Goal: Task Accomplishment & Management: Manage account settings

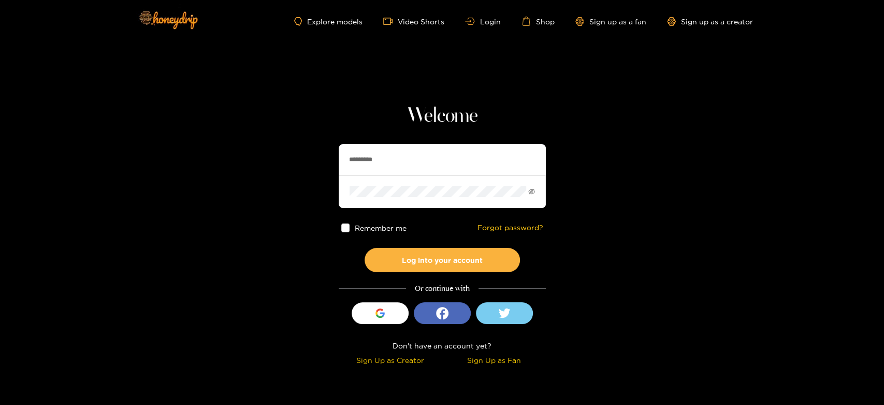
drag, startPoint x: 395, startPoint y: 155, endPoint x: 279, endPoint y: 169, distance: 116.3
click at [279, 169] on section "Welcome ********* Remember me Forgot password? Log into your account Or continu…" at bounding box center [442, 184] width 884 height 368
paste input "text"
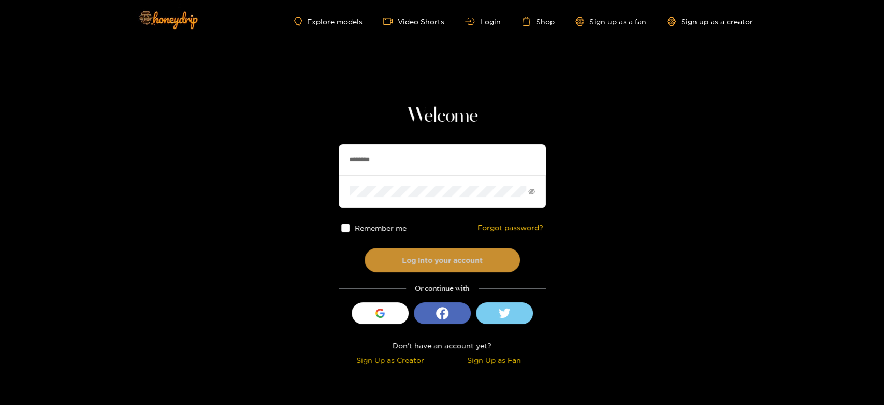
type input "********"
click at [419, 262] on button "Log into your account" at bounding box center [442, 260] width 155 height 24
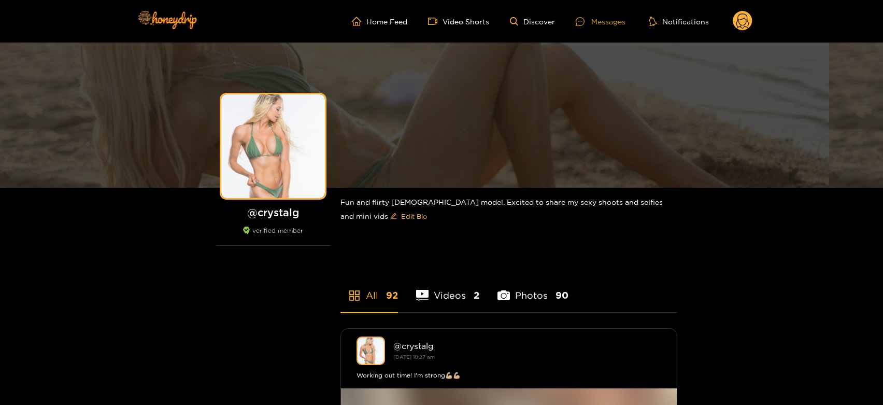
click at [597, 19] on div "Messages" at bounding box center [601, 22] width 50 height 12
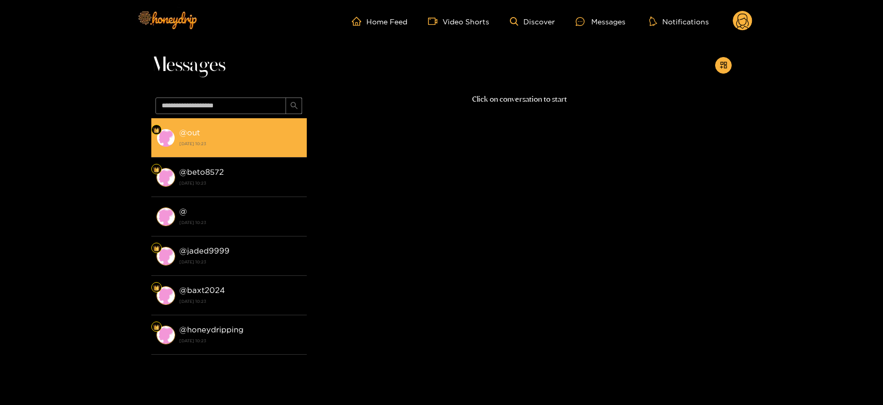
click at [265, 139] on strong "[DATE] 10:23" at bounding box center [240, 143] width 122 height 9
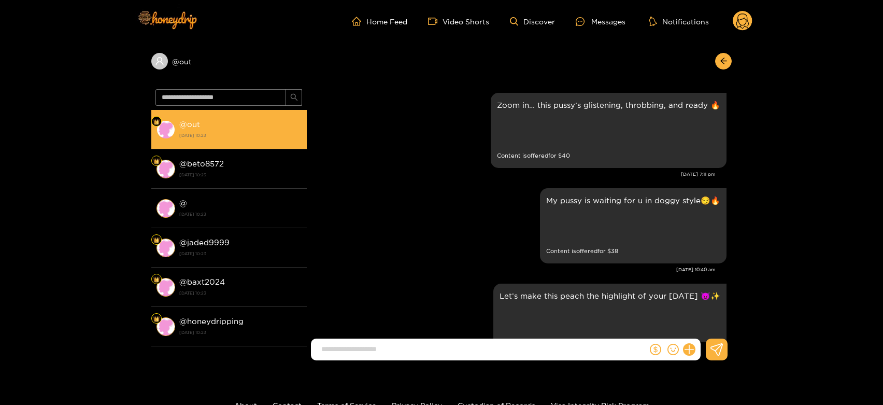
scroll to position [2172, 0]
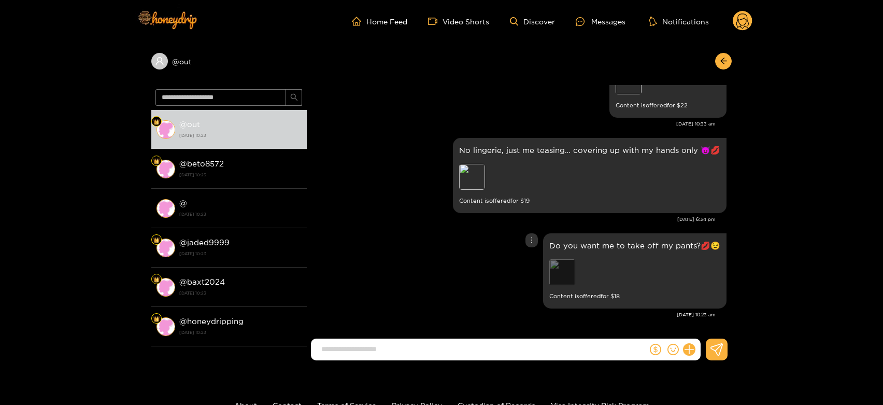
click at [555, 261] on div "Preview" at bounding box center [562, 272] width 26 height 26
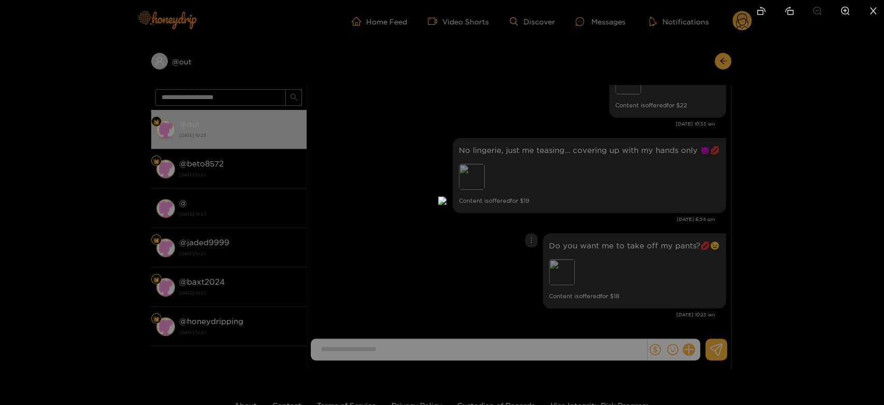
drag, startPoint x: 590, startPoint y: 258, endPoint x: 566, endPoint y: 223, distance: 42.8
click at [590, 258] on div at bounding box center [442, 202] width 884 height 405
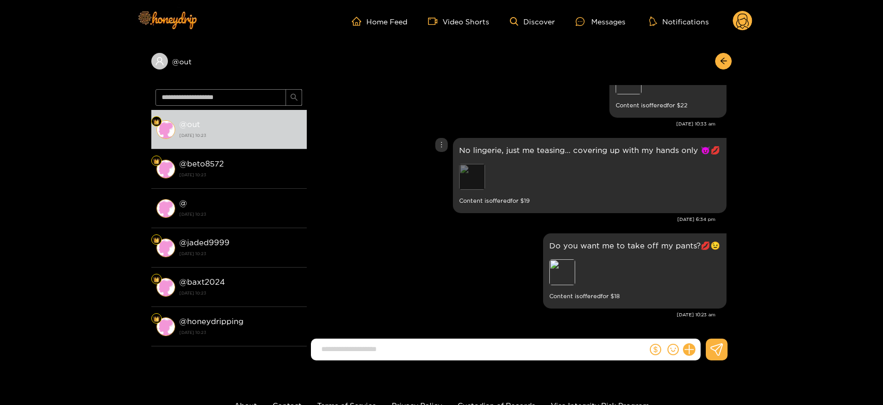
click at [474, 177] on div "Preview" at bounding box center [472, 177] width 26 height 26
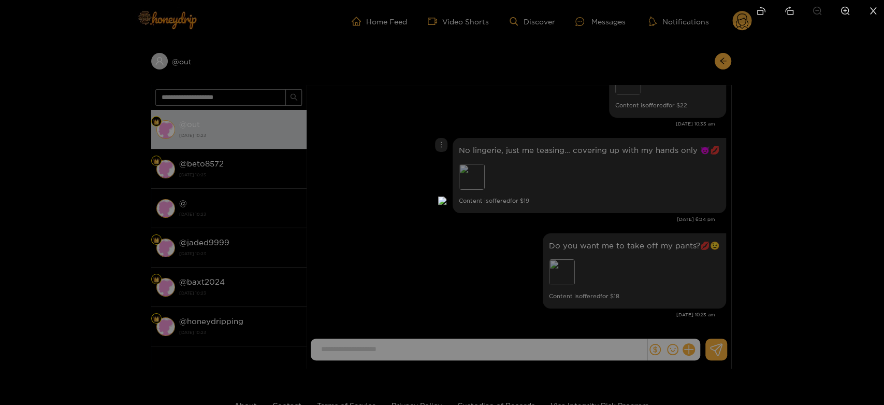
click at [569, 206] on div at bounding box center [442, 202] width 884 height 405
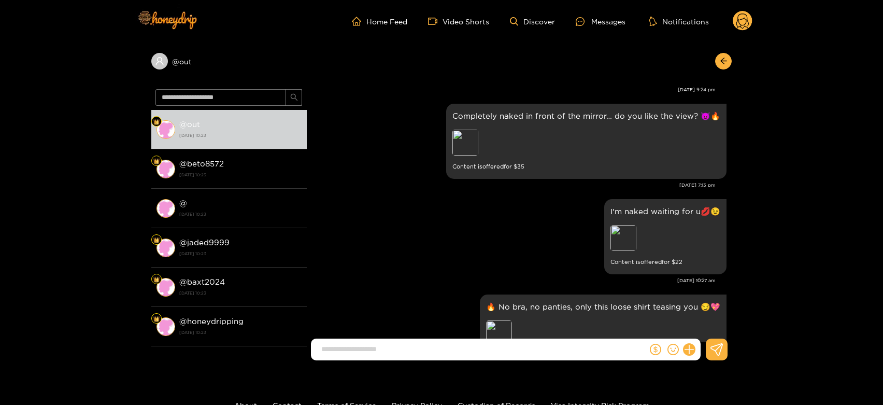
scroll to position [1826, 0]
click at [472, 141] on div "Preview" at bounding box center [465, 141] width 26 height 26
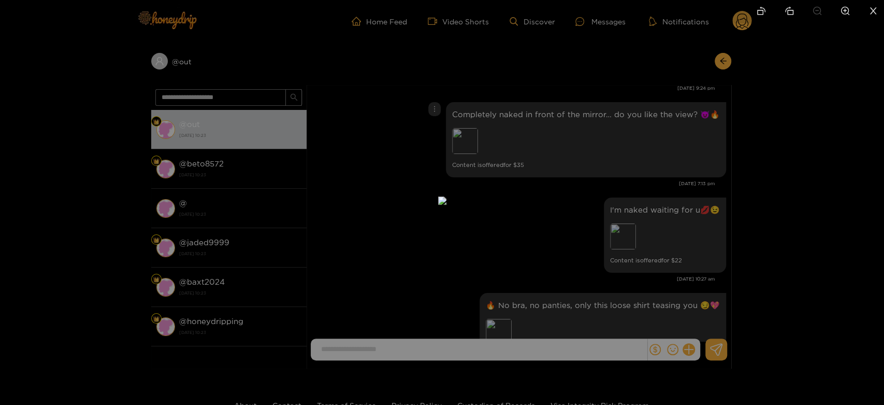
click at [622, 196] on div at bounding box center [442, 202] width 884 height 405
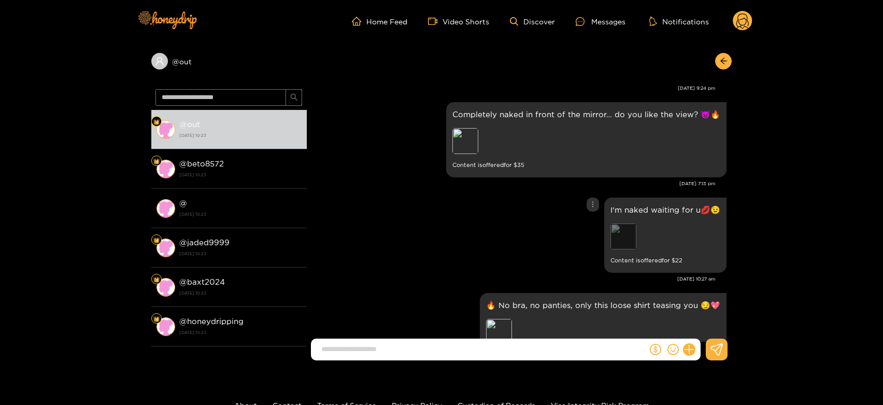
click at [625, 244] on div "Preview" at bounding box center [623, 236] width 26 height 26
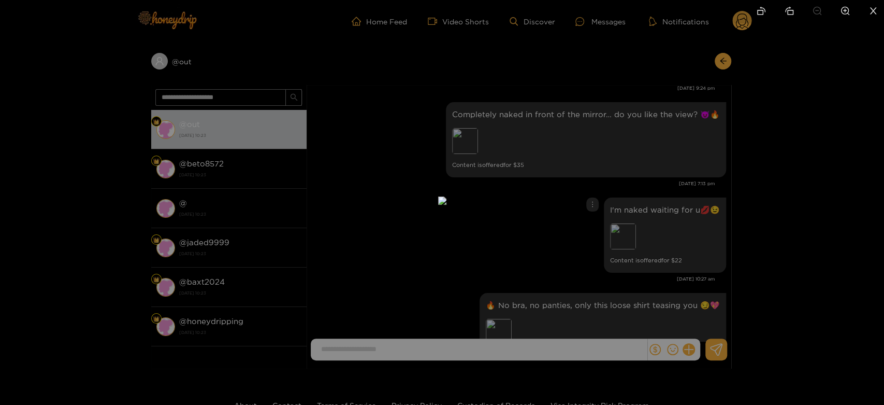
click at [678, 248] on div at bounding box center [442, 202] width 884 height 405
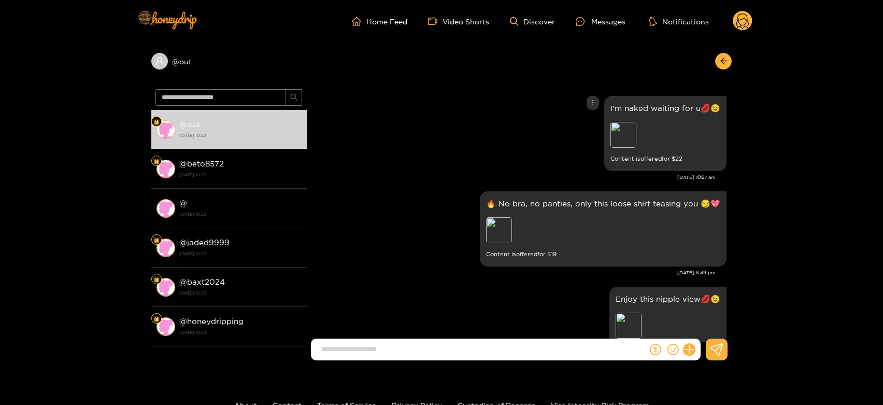
scroll to position [1941, 0]
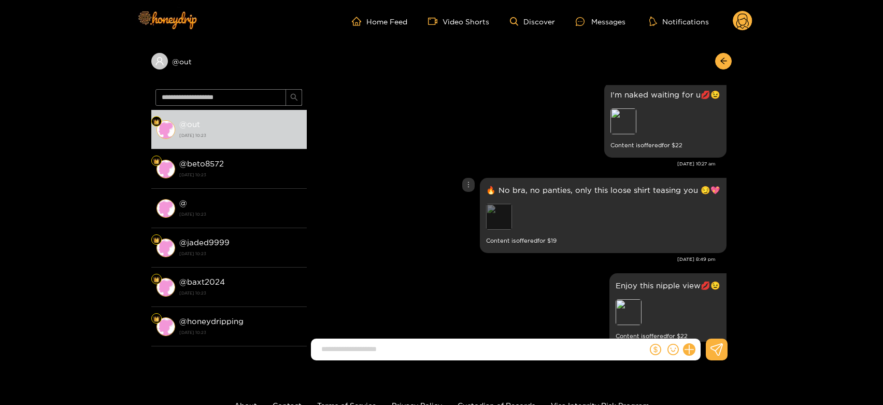
click at [495, 216] on div "Preview" at bounding box center [499, 217] width 26 height 26
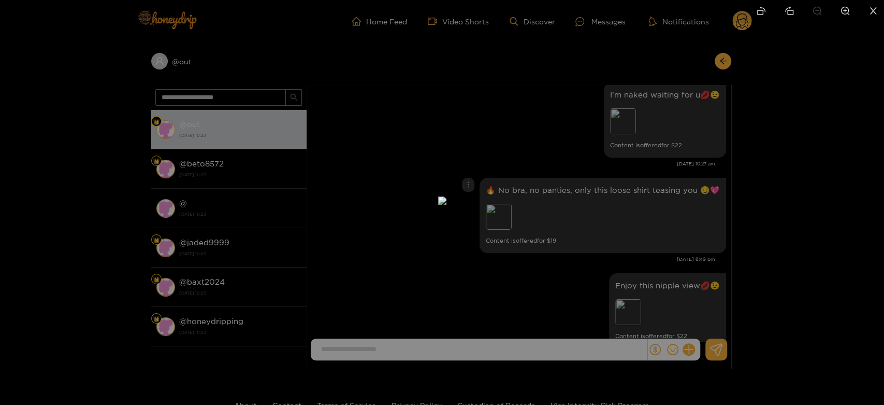
click at [614, 216] on div at bounding box center [442, 202] width 884 height 405
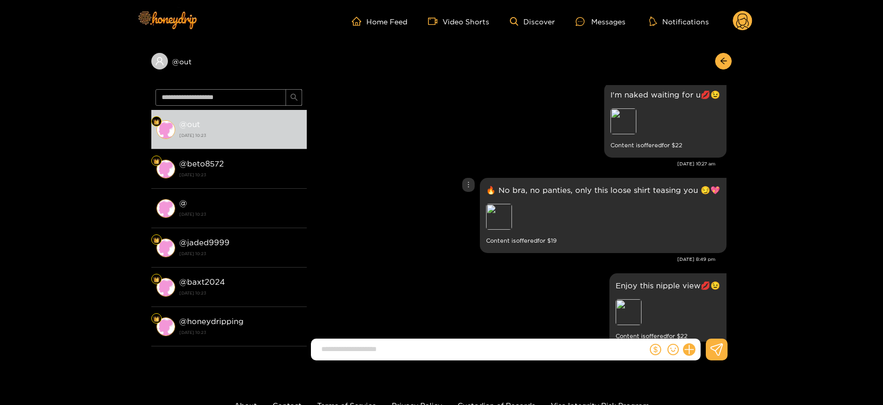
scroll to position [1999, 0]
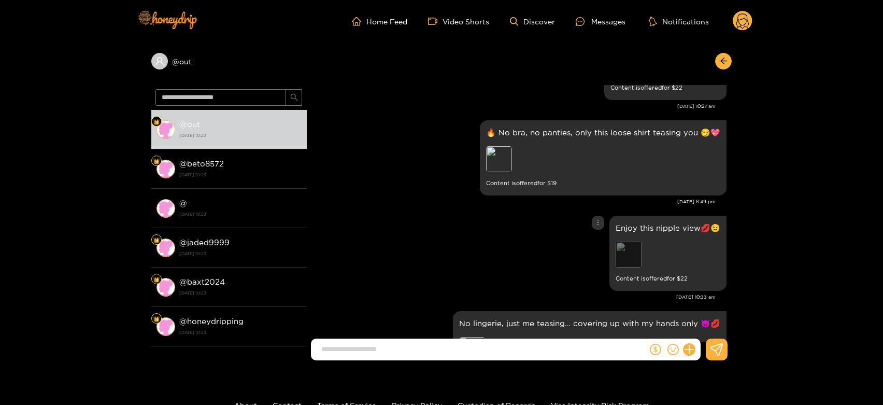
click at [625, 248] on div "Preview" at bounding box center [629, 254] width 26 height 26
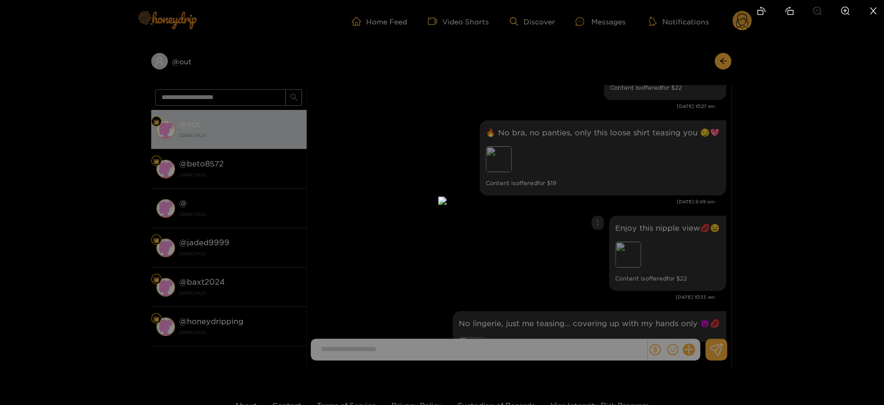
click at [677, 242] on div at bounding box center [442, 202] width 884 height 405
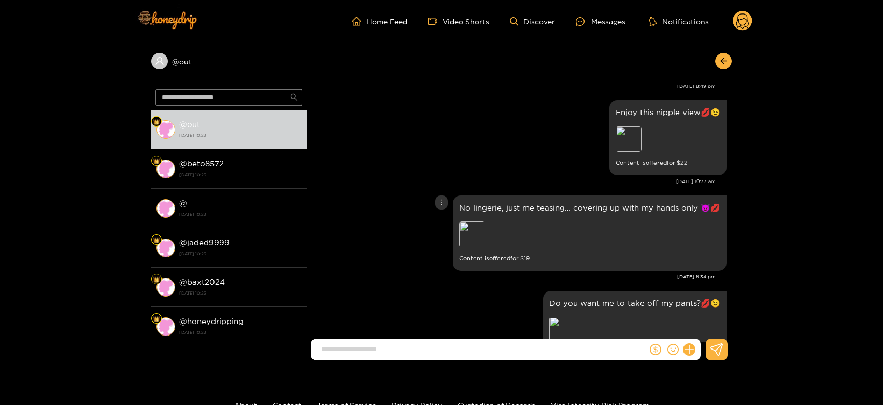
scroll to position [2056, 0]
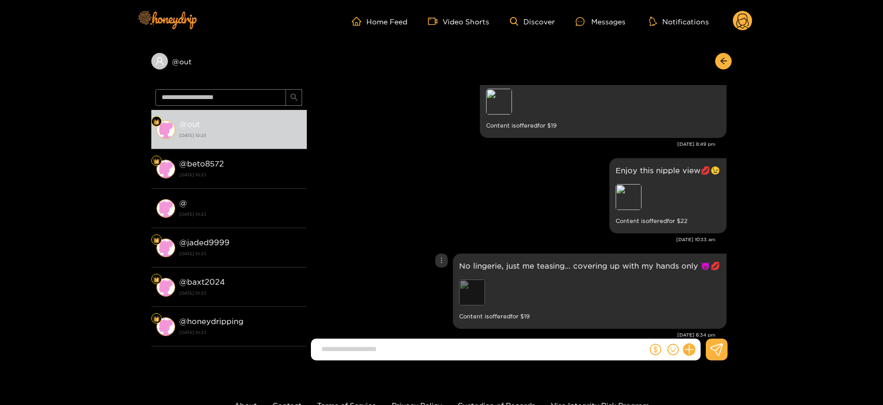
click at [475, 281] on div "Preview" at bounding box center [472, 292] width 26 height 26
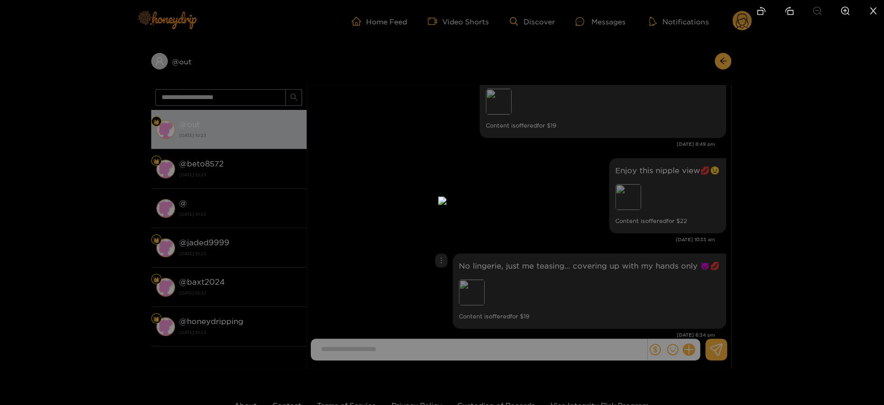
click at [645, 279] on div at bounding box center [442, 202] width 884 height 405
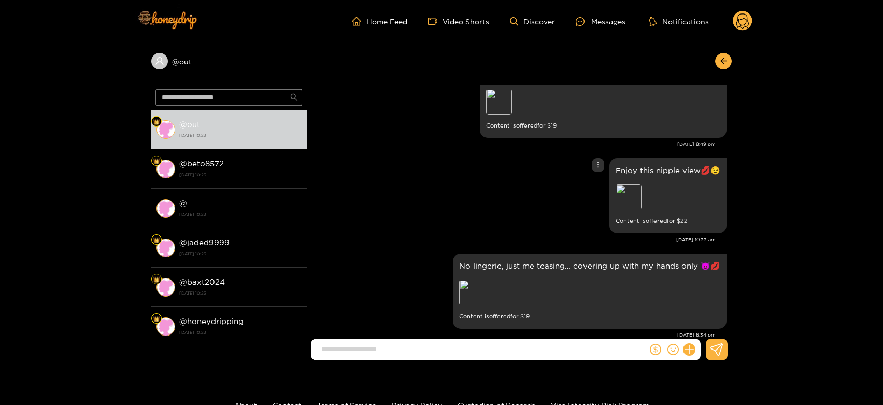
scroll to position [2114, 0]
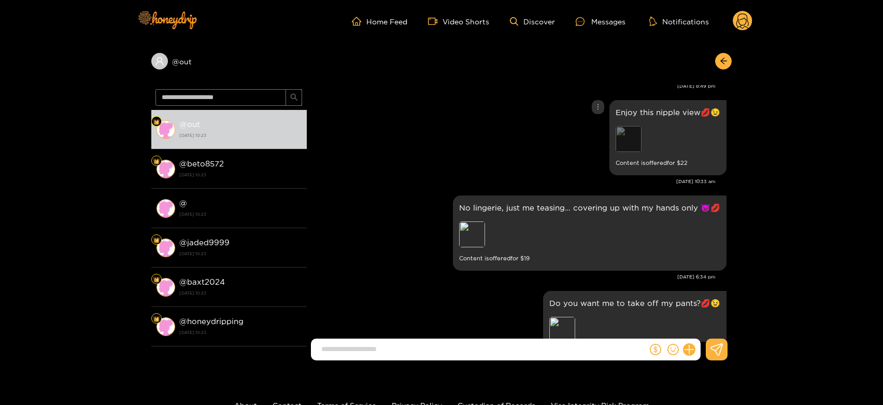
click at [634, 131] on div "Preview" at bounding box center [629, 139] width 26 height 26
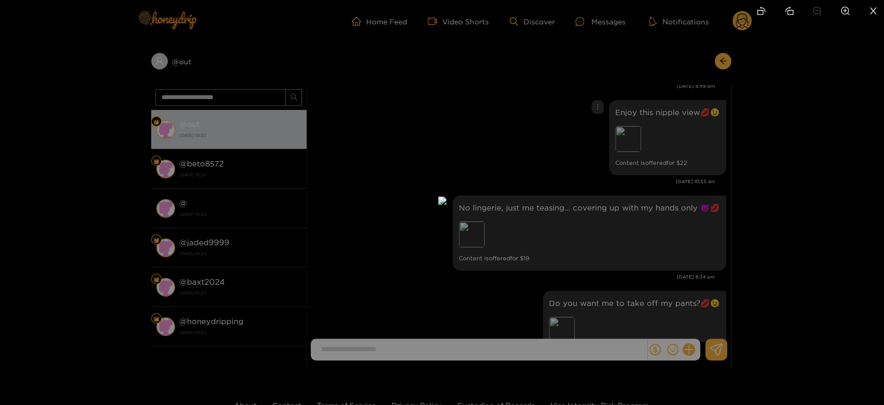
click at [650, 202] on div at bounding box center [442, 202] width 884 height 405
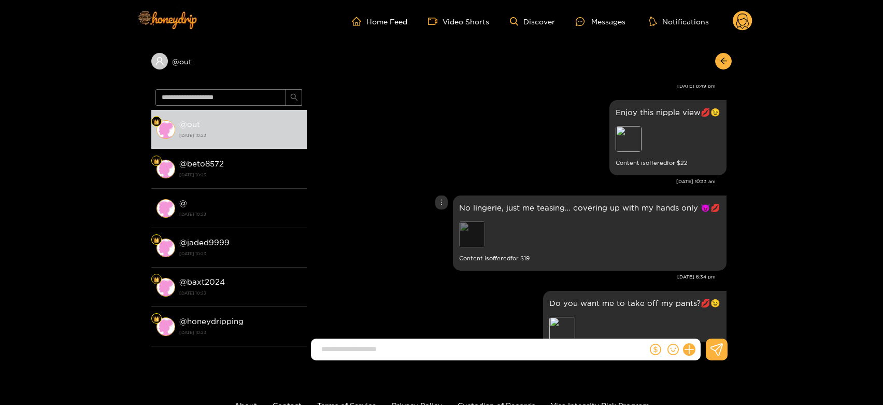
click at [464, 238] on div "Preview" at bounding box center [472, 234] width 26 height 26
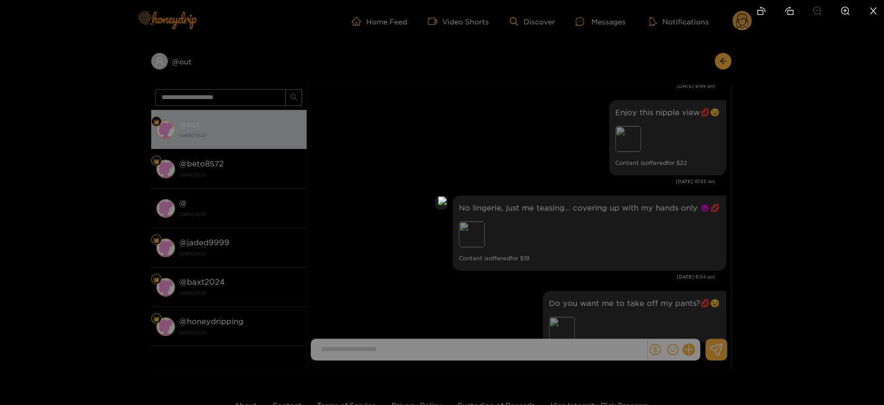
click at [674, 210] on div at bounding box center [442, 202] width 884 height 405
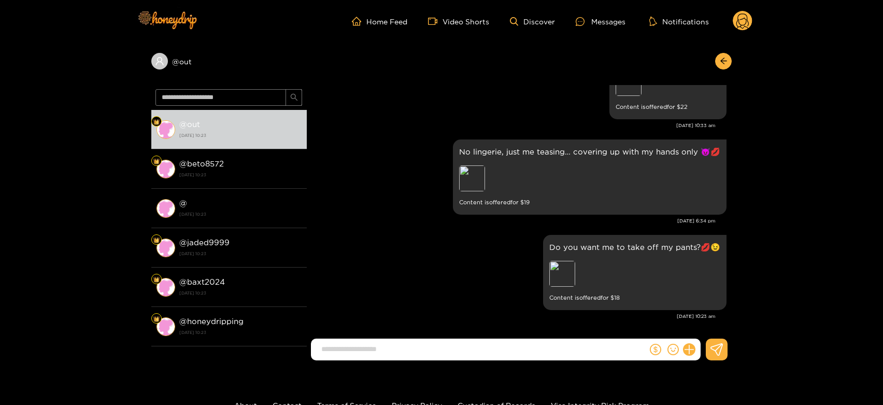
scroll to position [2172, 0]
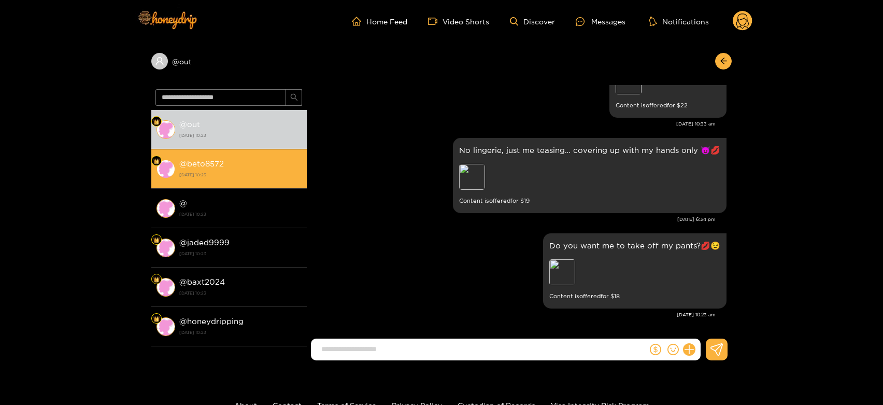
click at [255, 175] on strong "[DATE] 10:23" at bounding box center [240, 174] width 122 height 9
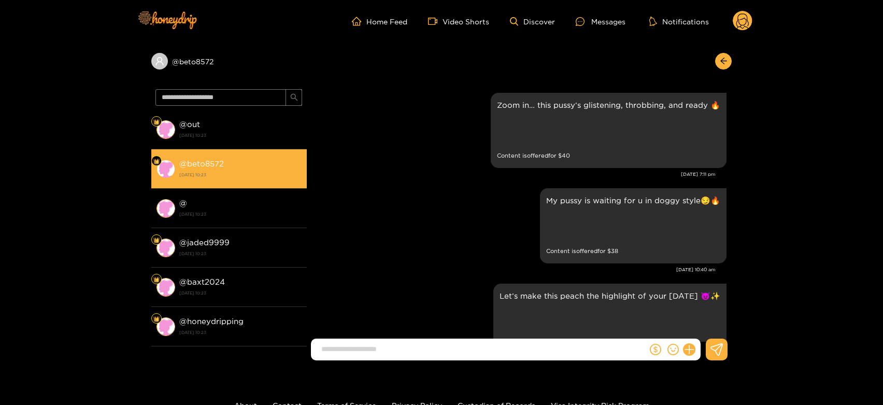
scroll to position [2172, 0]
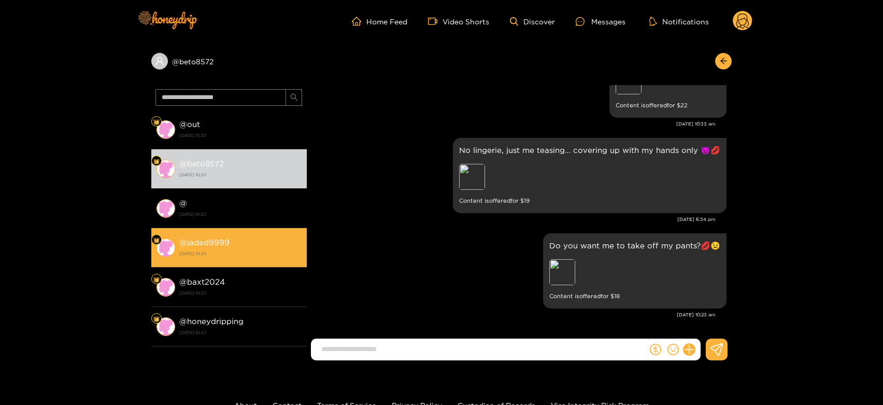
click at [240, 255] on strong "[DATE] 10:23" at bounding box center [240, 253] width 122 height 9
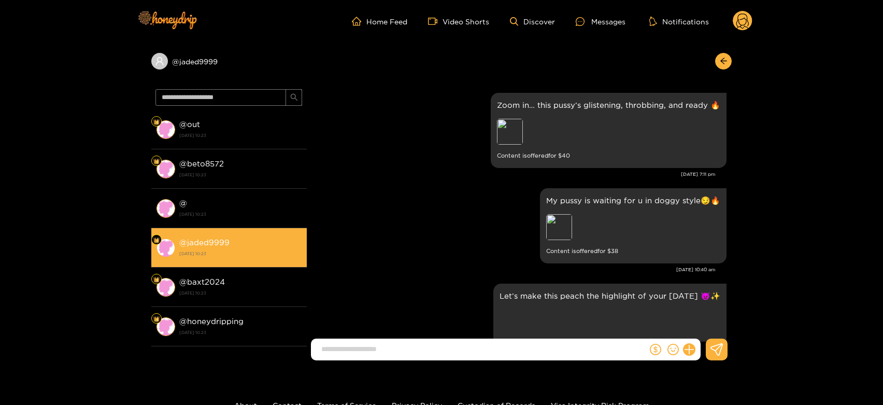
scroll to position [2172, 0]
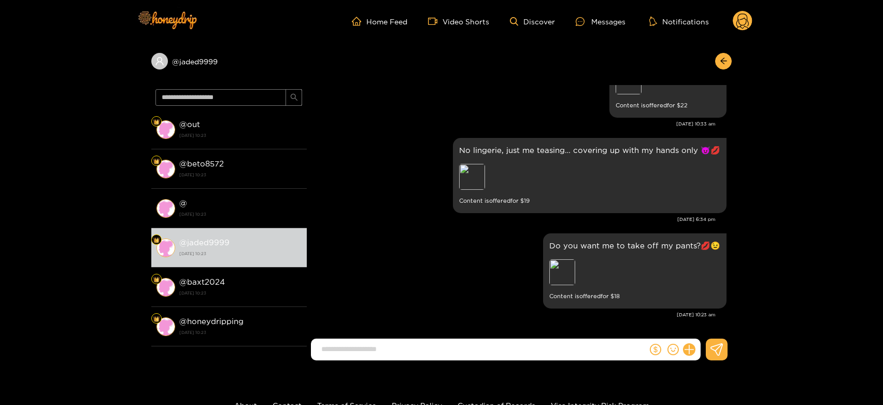
click at [744, 17] on circle at bounding box center [743, 21] width 20 height 20
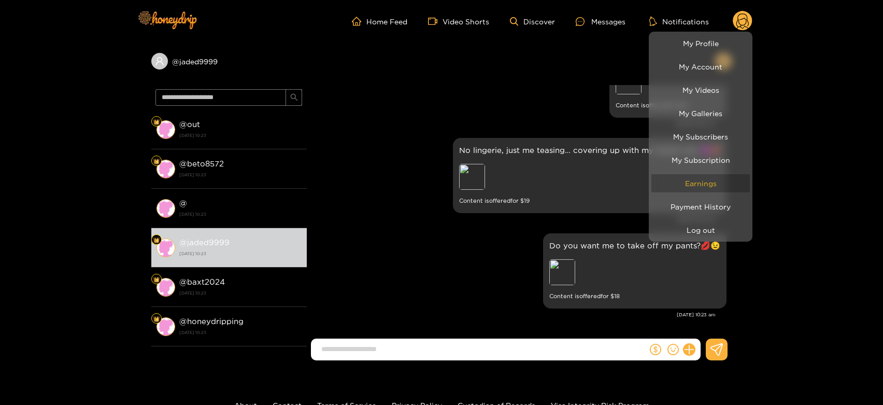
click at [709, 181] on link "Earnings" at bounding box center [700, 183] width 98 height 18
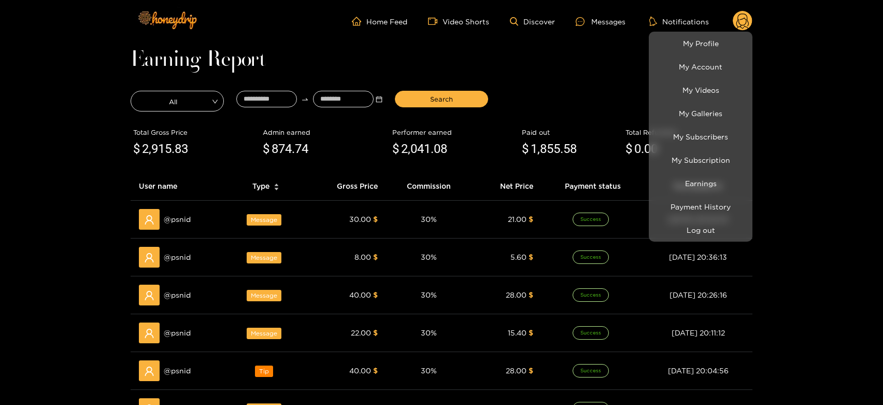
click at [182, 262] on div at bounding box center [441, 202] width 883 height 405
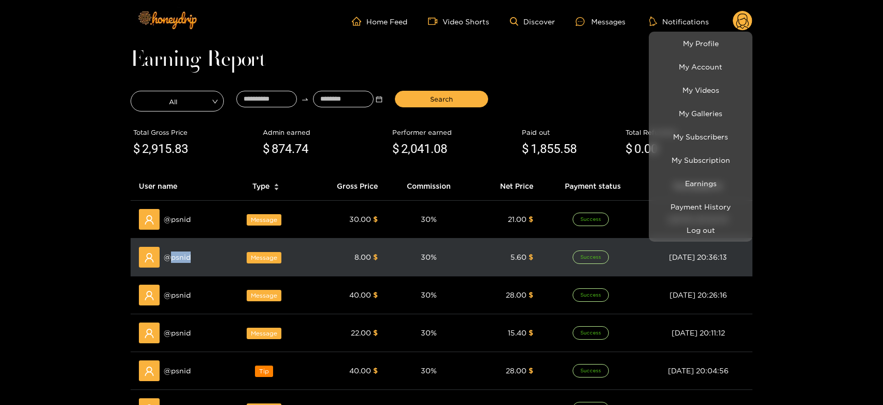
copy span "psnid"
click at [182, 262] on span "@ psnid" at bounding box center [177, 256] width 27 height 11
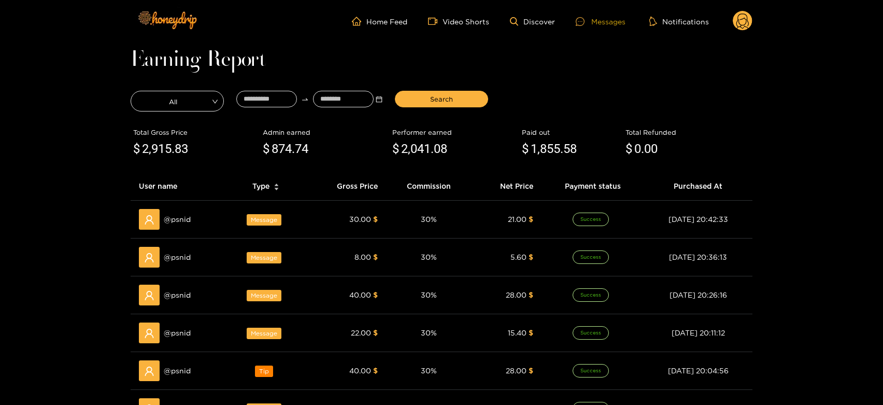
click at [609, 24] on div "Messages" at bounding box center [601, 22] width 50 height 12
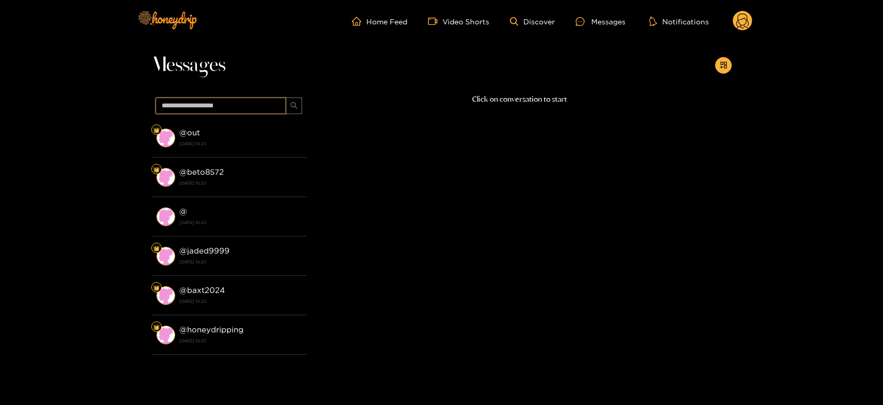
click at [201, 105] on input "text" at bounding box center [220, 105] width 131 height 17
paste input "*****"
type input "*****"
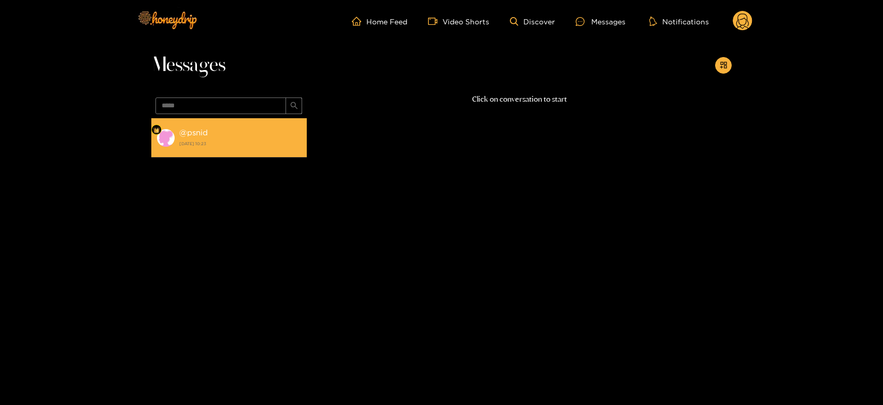
click at [201, 155] on li "@ psnid [DATE] 10:23" at bounding box center [228, 137] width 155 height 39
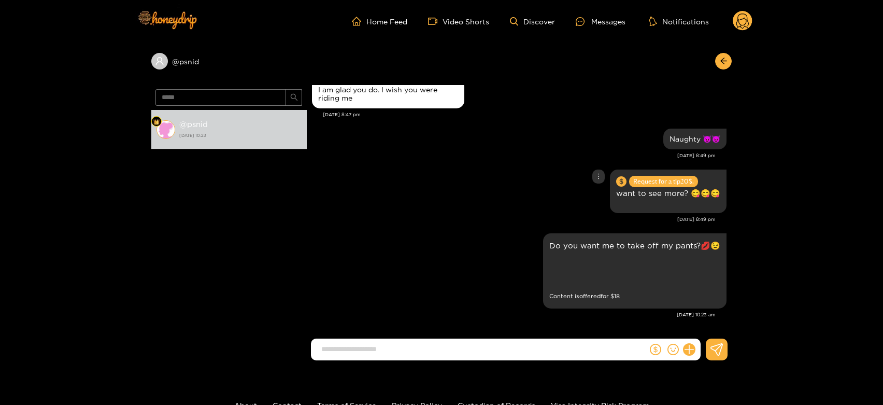
scroll to position [2758, 0]
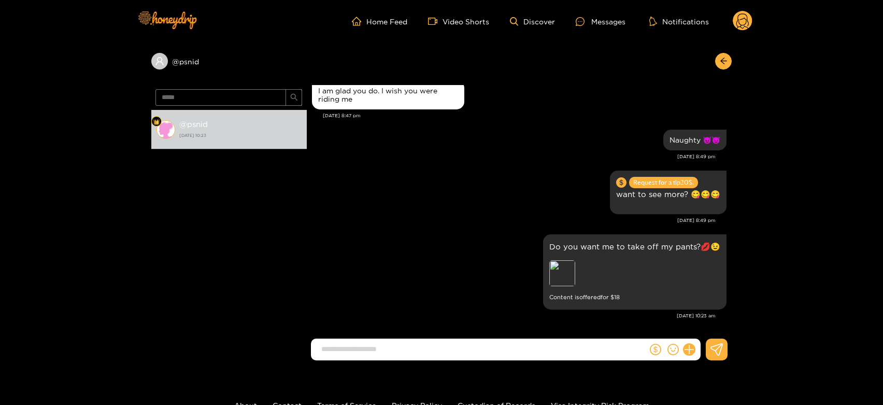
click at [741, 16] on circle at bounding box center [743, 21] width 20 height 20
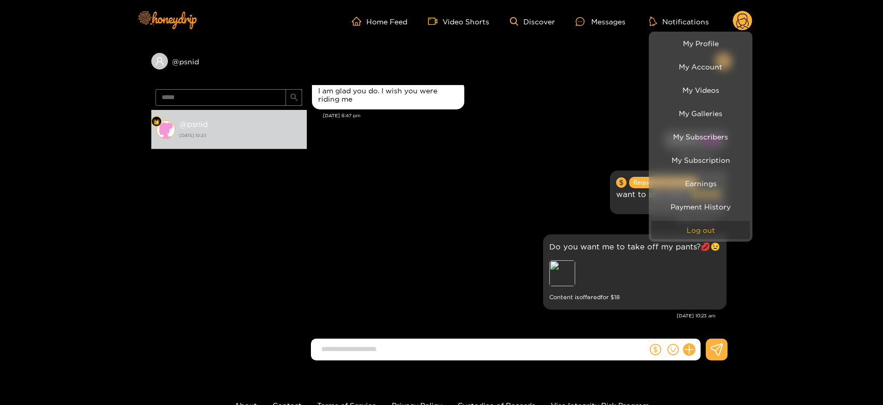
click at [713, 231] on button "Log out" at bounding box center [700, 230] width 98 height 18
